Goal: Find contact information: Find contact information

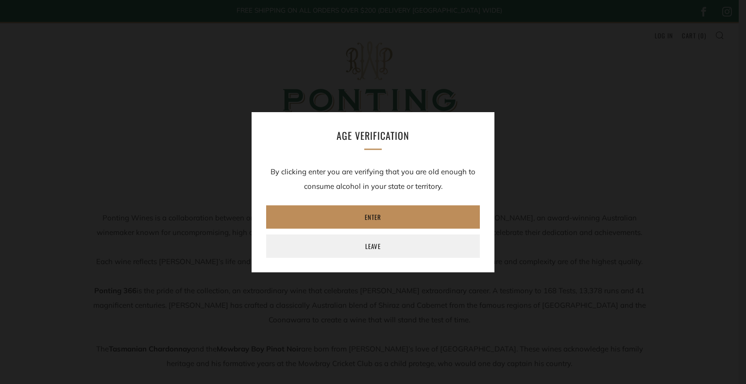
click at [396, 216] on link "Enter" at bounding box center [373, 216] width 214 height 23
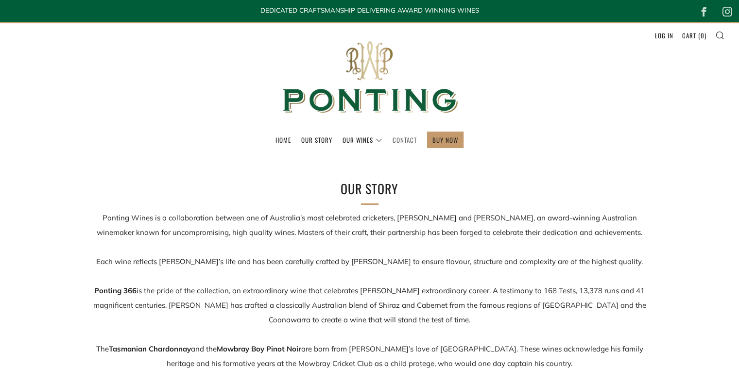
click at [404, 137] on link "Contact" at bounding box center [404, 140] width 24 height 16
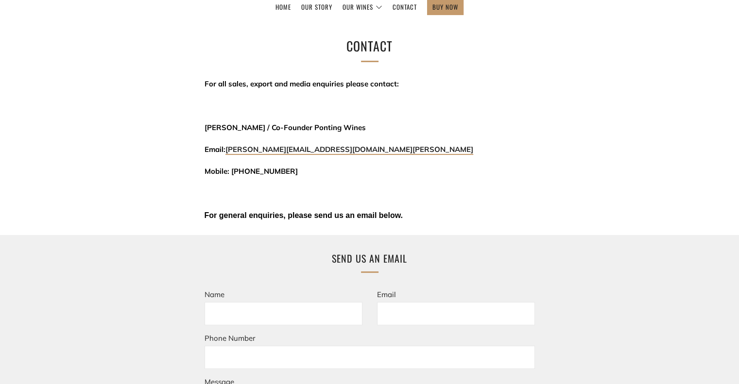
scroll to position [146, 0]
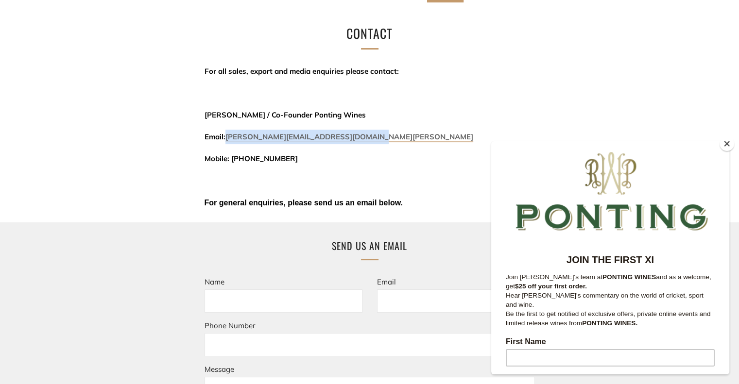
drag, startPoint x: 380, startPoint y: 140, endPoint x: 229, endPoint y: 138, distance: 151.1
click at [229, 138] on p "Email: david@threekingswinemerchants.com.au" at bounding box center [369, 137] width 330 height 15
copy link "[PERSON_NAME][EMAIL_ADDRESS][DOMAIN_NAME][PERSON_NAME]"
click at [728, 147] on button "Close" at bounding box center [726, 143] width 15 height 15
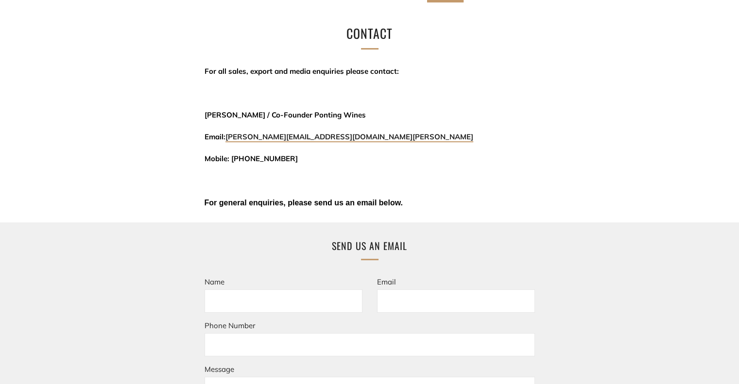
click at [582, 73] on section "Contact For all sales, export and media enquiries please contact: David Krenich…" at bounding box center [369, 290] width 739 height 535
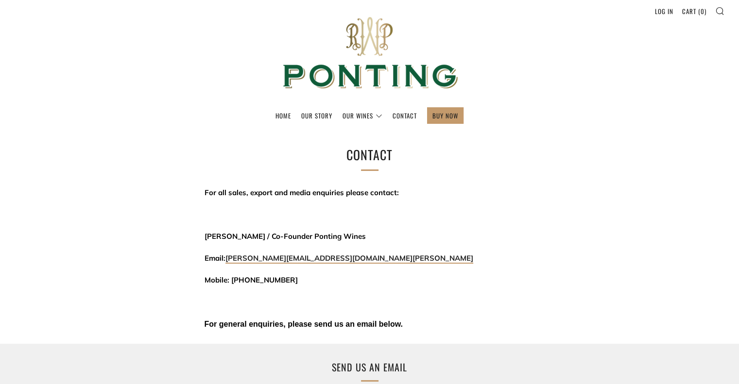
scroll to position [0, 0]
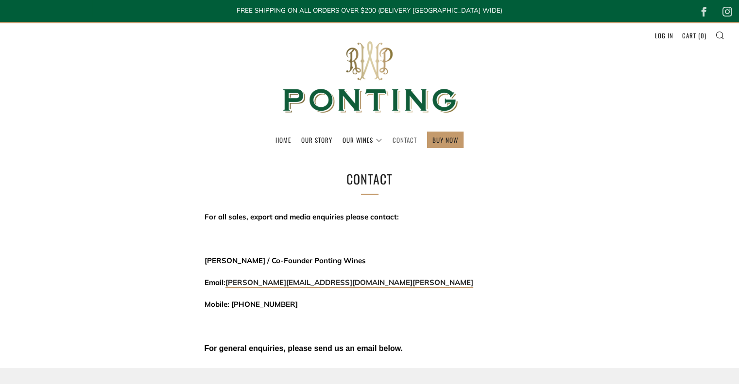
click at [404, 141] on link "Contact" at bounding box center [404, 140] width 24 height 16
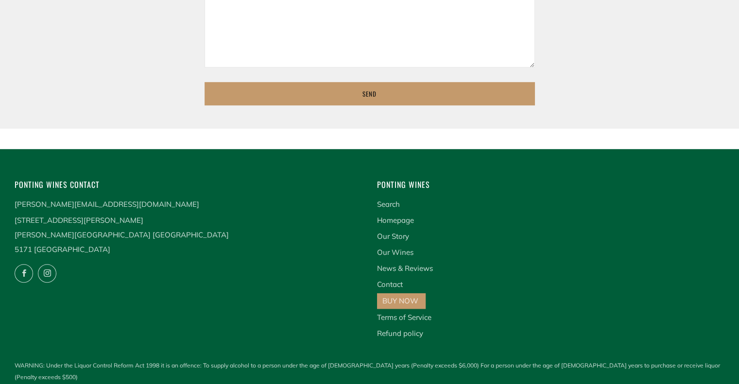
scroll to position [582, 0]
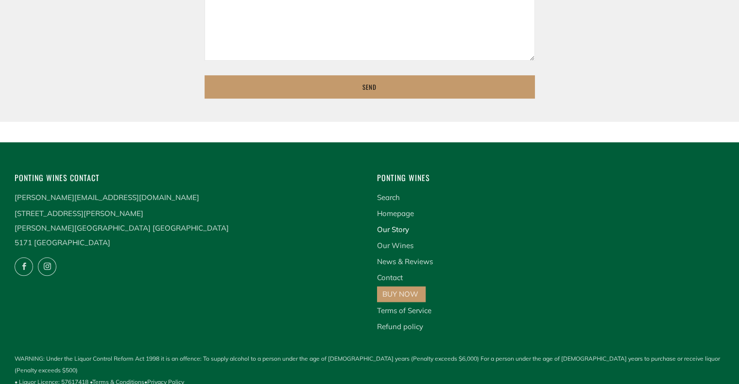
click at [397, 229] on link "Our Story" at bounding box center [393, 229] width 32 height 9
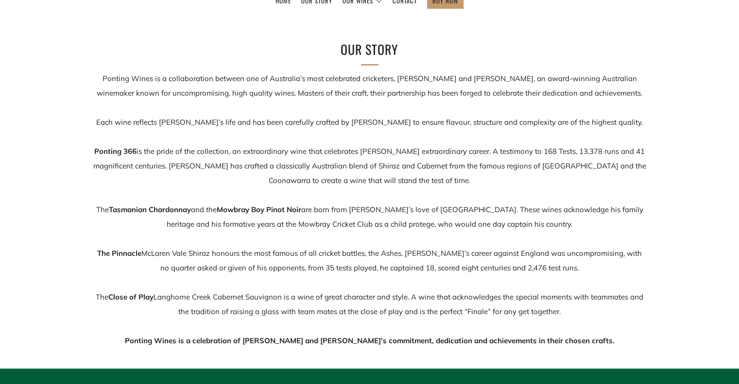
scroll to position [146, 0]
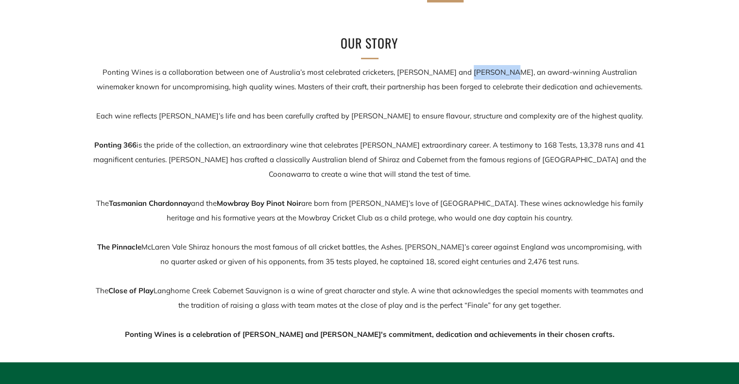
drag, startPoint x: 460, startPoint y: 73, endPoint x: 494, endPoint y: 73, distance: 34.0
click at [494, 73] on p "Ponting Wines is a collaboration between one of Australia’s most celebrated cri…" at bounding box center [370, 203] width 554 height 277
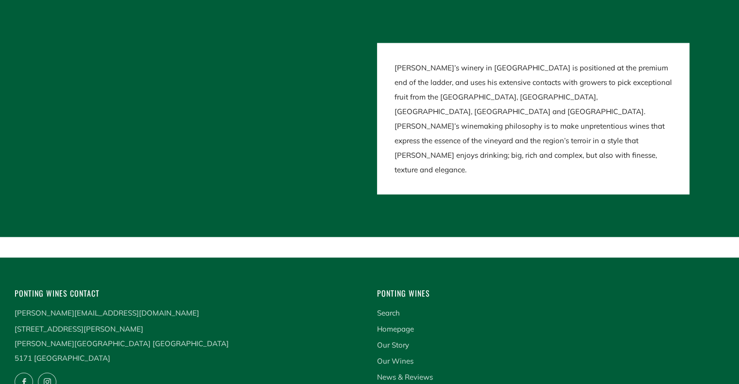
scroll to position [2024, 0]
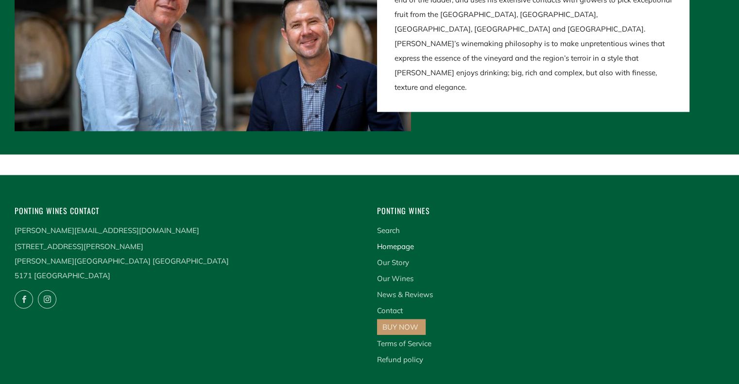
click at [390, 242] on link "Homepage" at bounding box center [395, 246] width 37 height 9
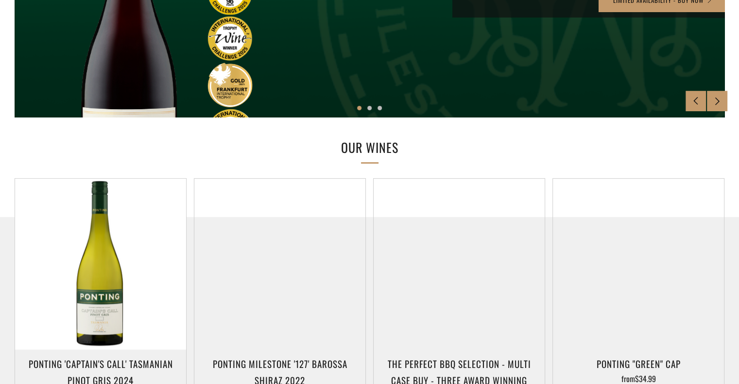
scroll to position [340, 0]
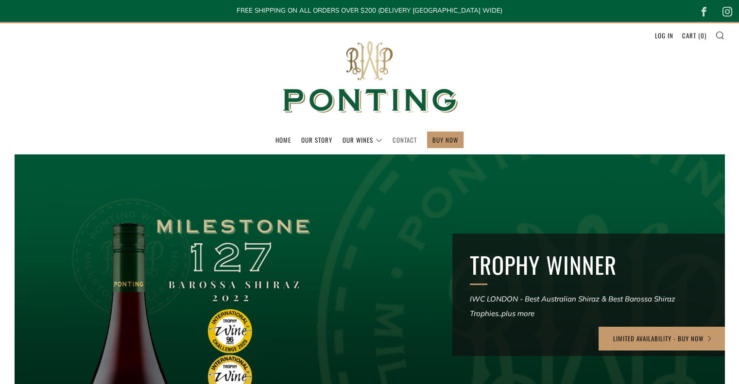
click at [405, 138] on link "Contact" at bounding box center [404, 140] width 24 height 16
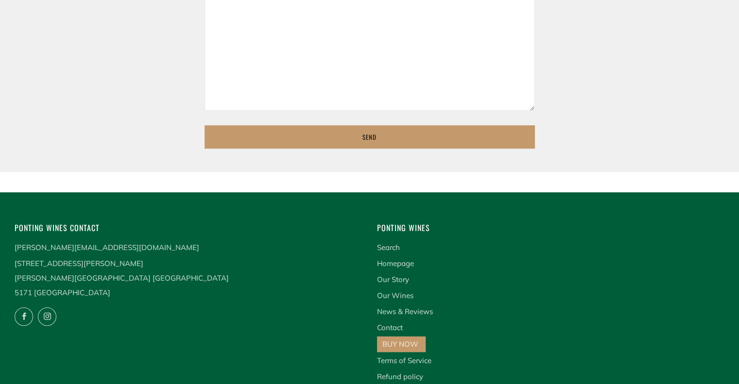
scroll to position [534, 0]
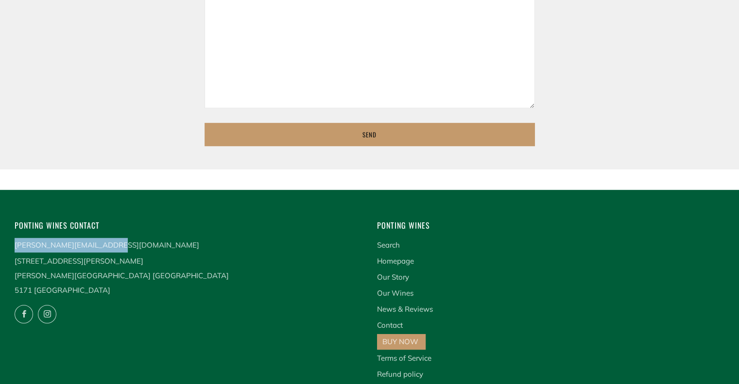
drag, startPoint x: 120, startPoint y: 247, endPoint x: 11, endPoint y: 248, distance: 108.8
click at [11, 248] on div "Ponting Wines Contact [PERSON_NAME][EMAIL_ADDRESS][DOMAIN_NAME] [STREET_ADDRESS…" at bounding box center [181, 281] width 362 height 124
copy link "[PERSON_NAME][EMAIL_ADDRESS][DOMAIN_NAME]"
